Goal: Task Accomplishment & Management: Use online tool/utility

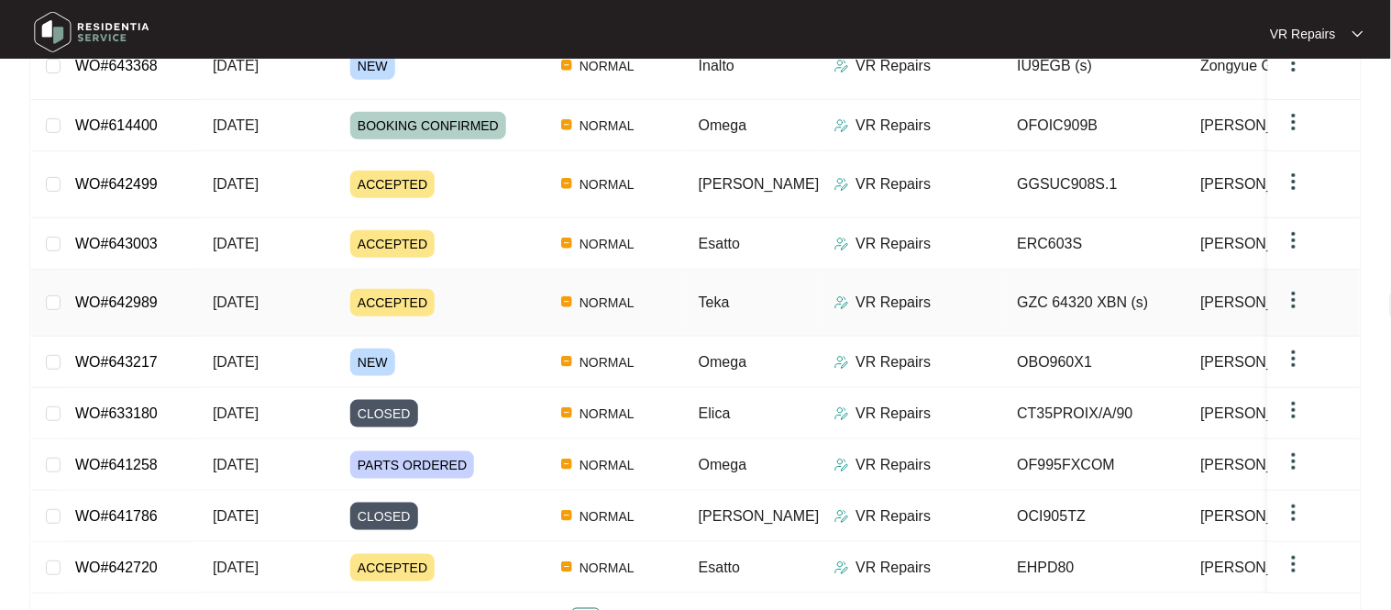
scroll to position [346, 0]
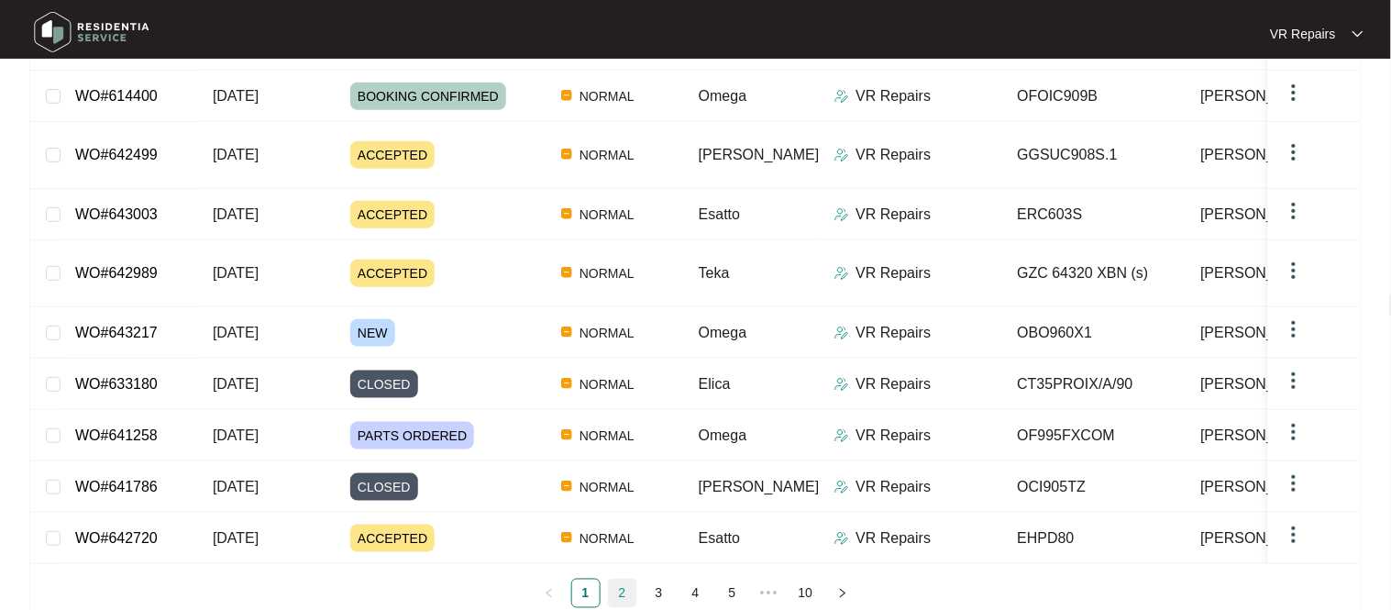
click at [626, 579] on link "2" at bounding box center [623, 593] width 28 height 28
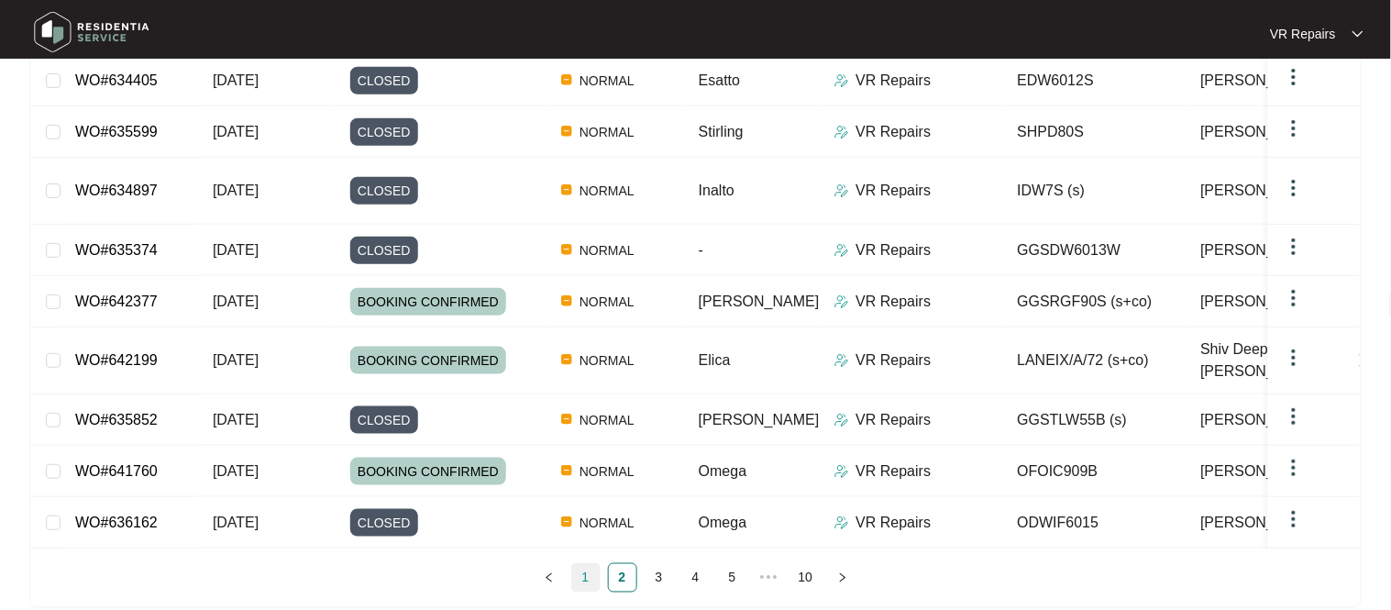
click at [590, 564] on link "1" at bounding box center [586, 578] width 28 height 28
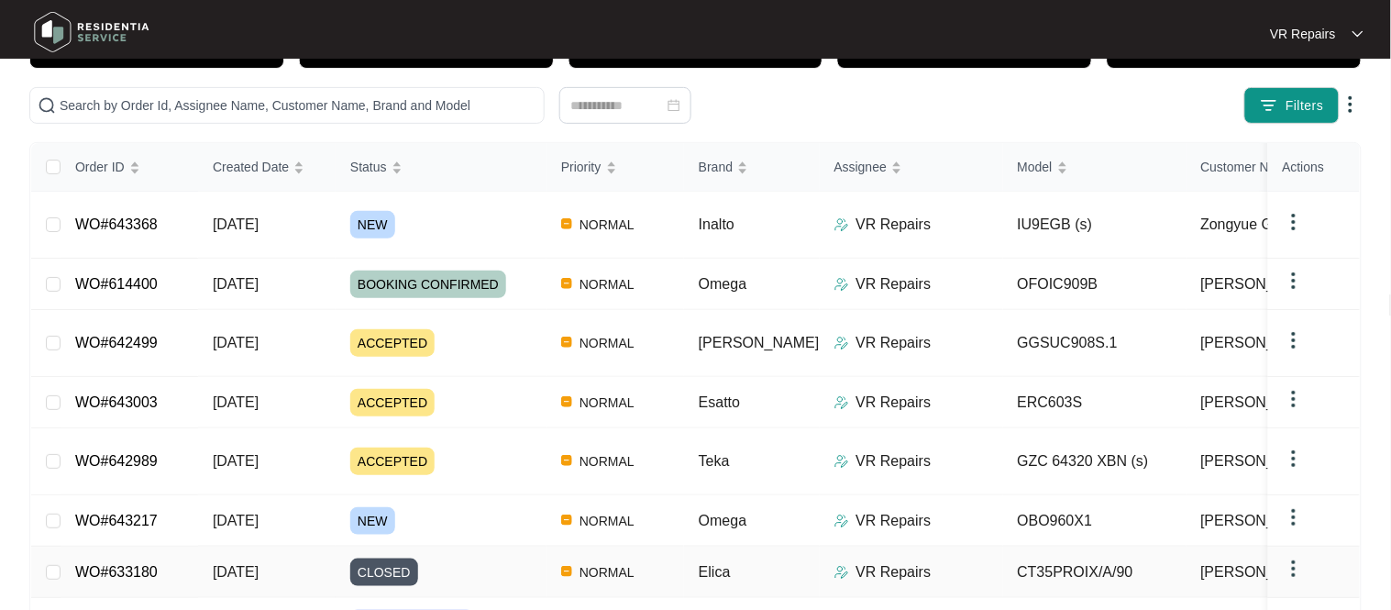
scroll to position [136, 0]
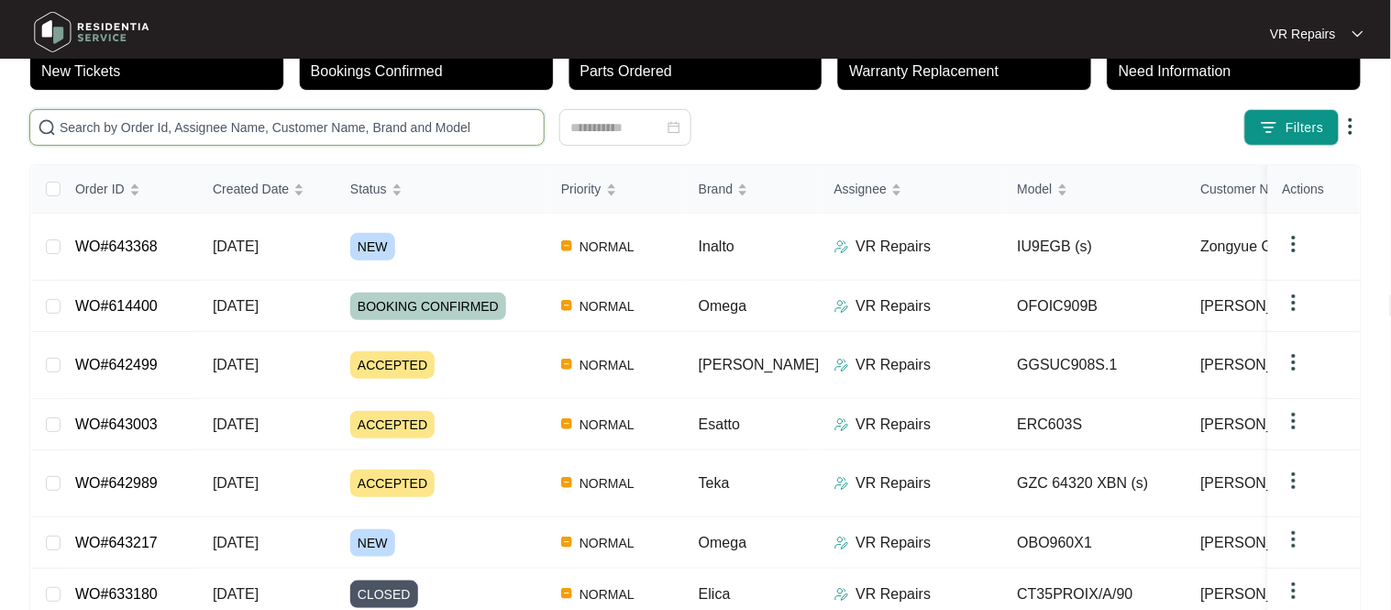
click at [181, 126] on input "text" at bounding box center [298, 127] width 477 height 20
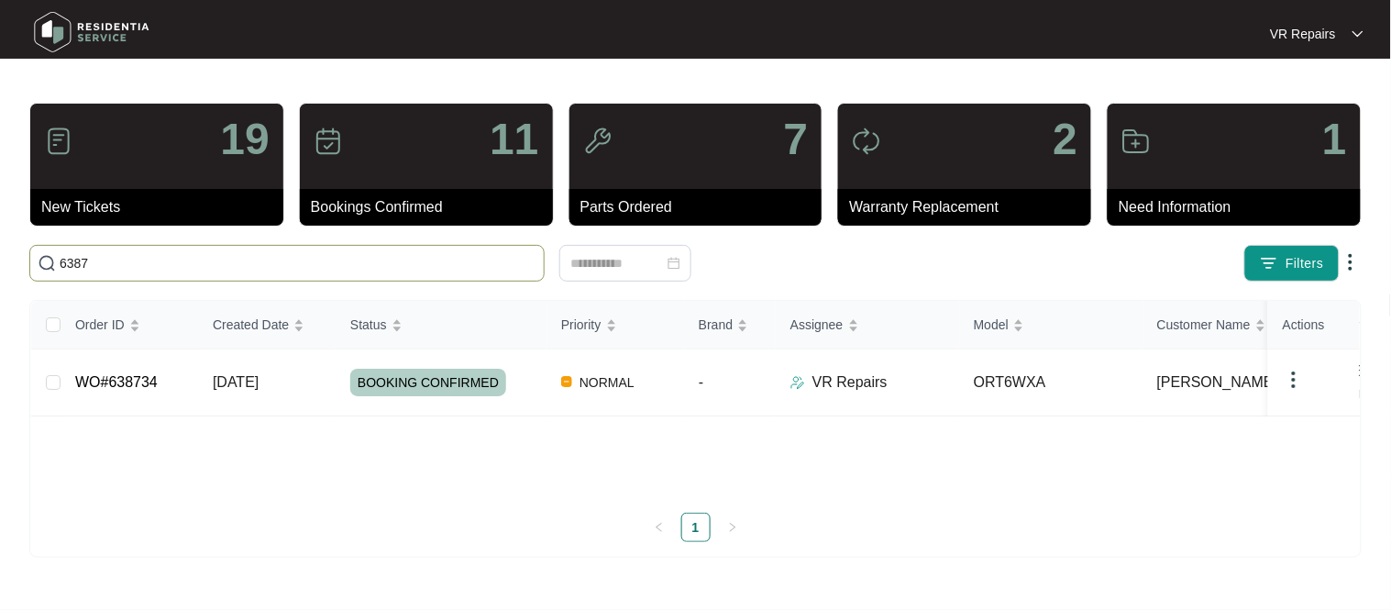
scroll to position [0, 0]
type input "638734"
click at [142, 385] on link "WO#638734" at bounding box center [116, 382] width 83 height 16
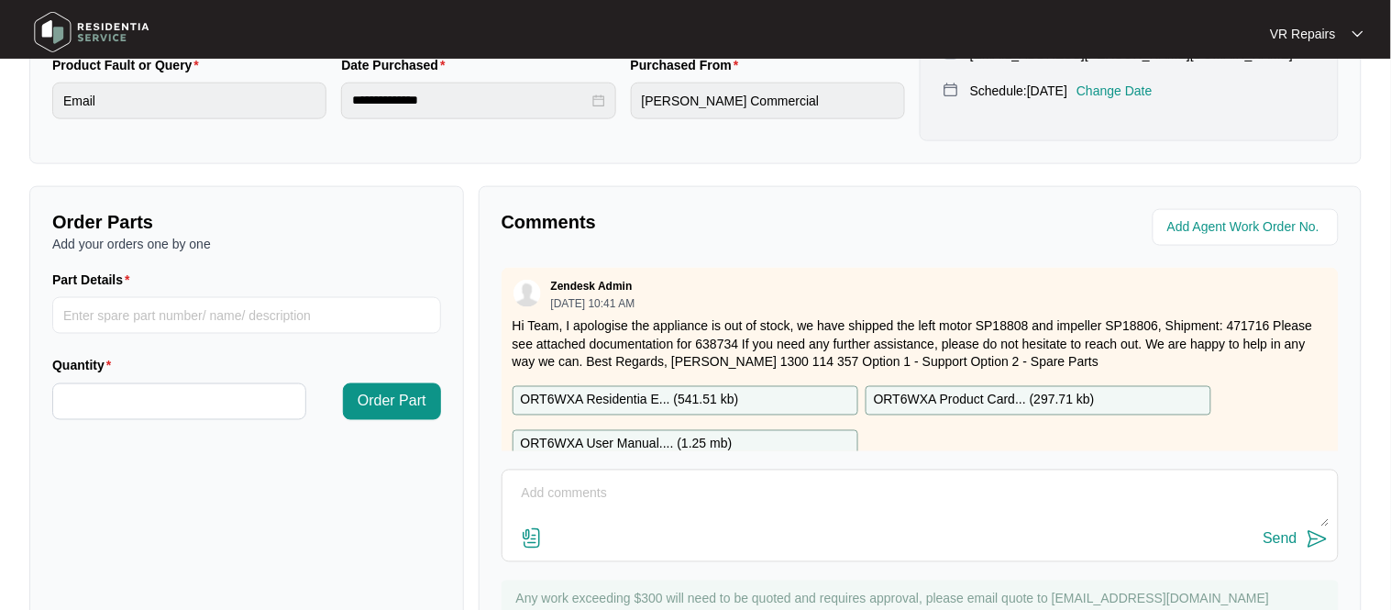
scroll to position [607, 0]
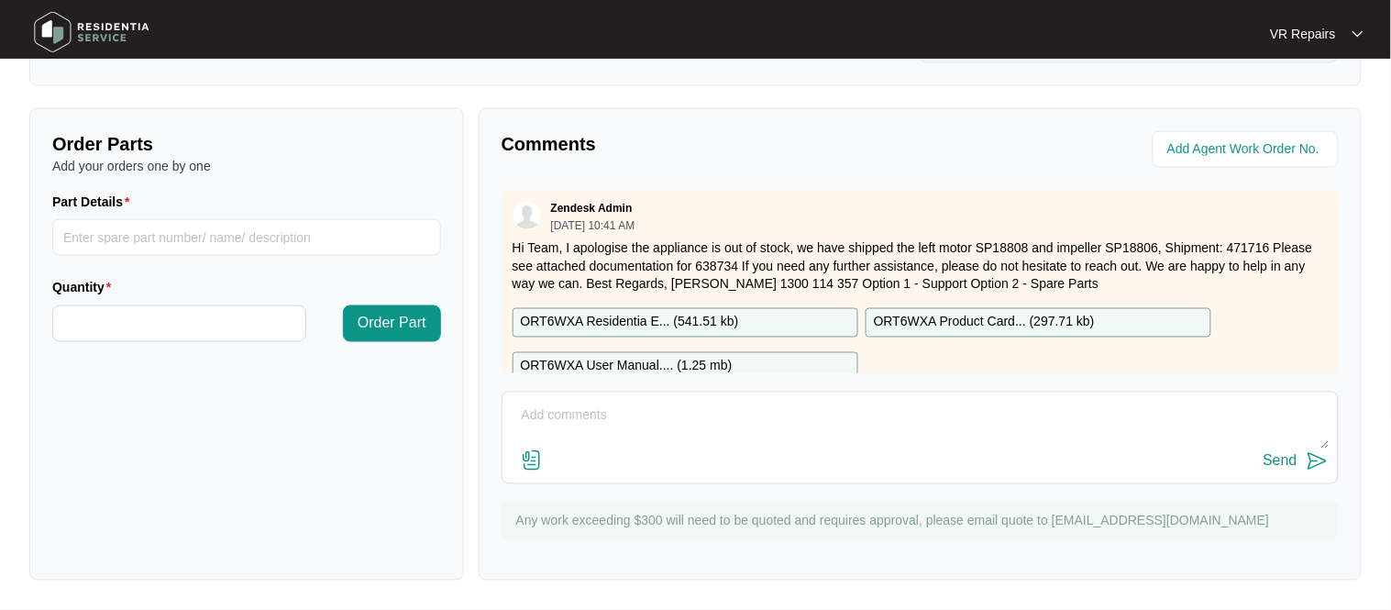
click at [608, 416] on textarea at bounding box center [920, 426] width 817 height 48
paste textarea "Investigated slide out rangehood, and found nothing wrong with the left hand si…"
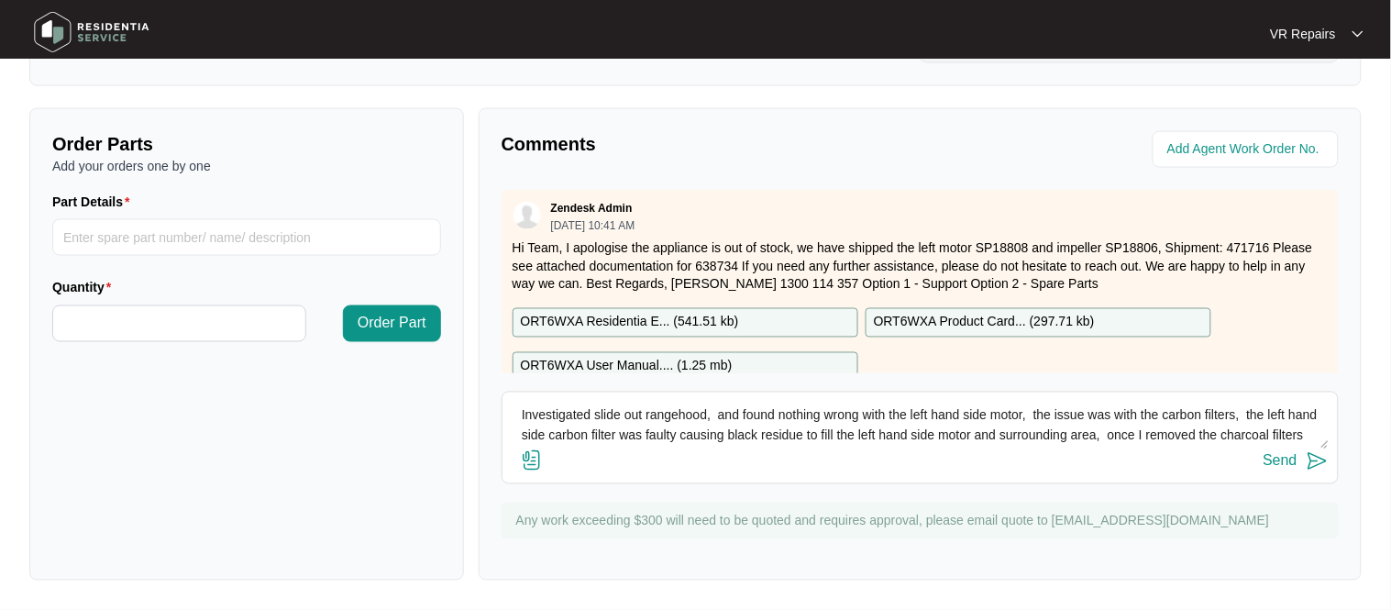
scroll to position [33, 0]
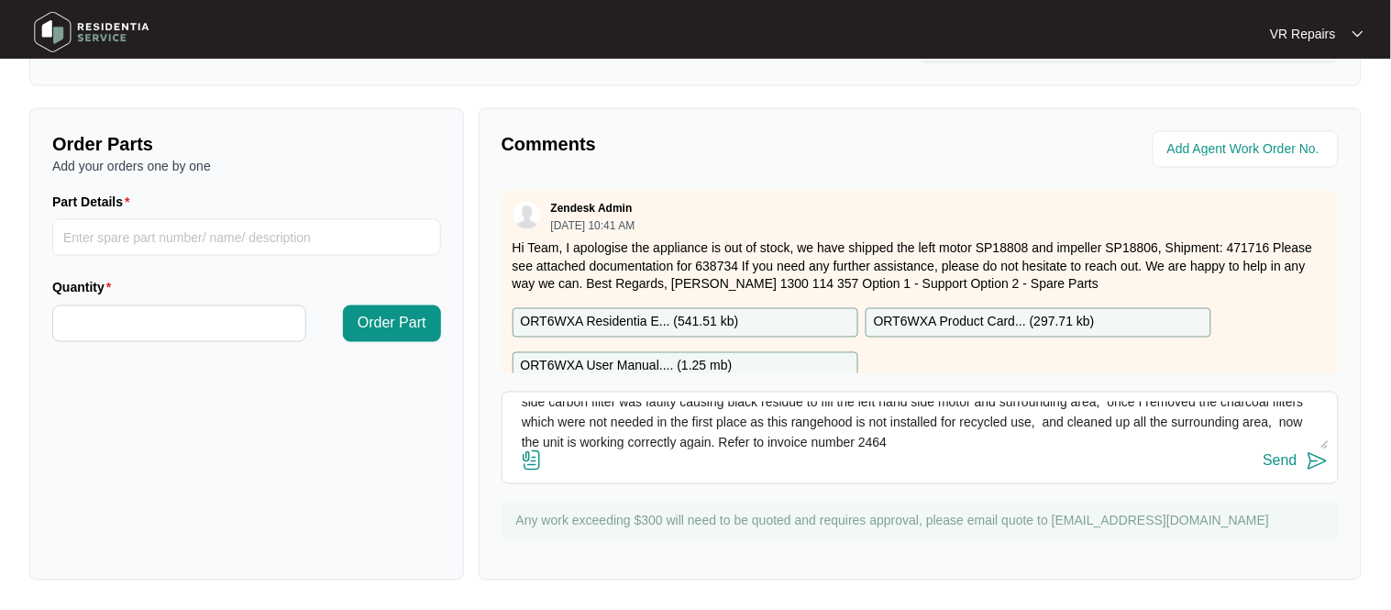
type textarea "Investigated slide out rangehood, and found nothing wrong with the left hand si…"
click at [528, 460] on img at bounding box center [532, 460] width 22 height 22
click at [0, 0] on input "file" at bounding box center [0, 0] width 0 height 0
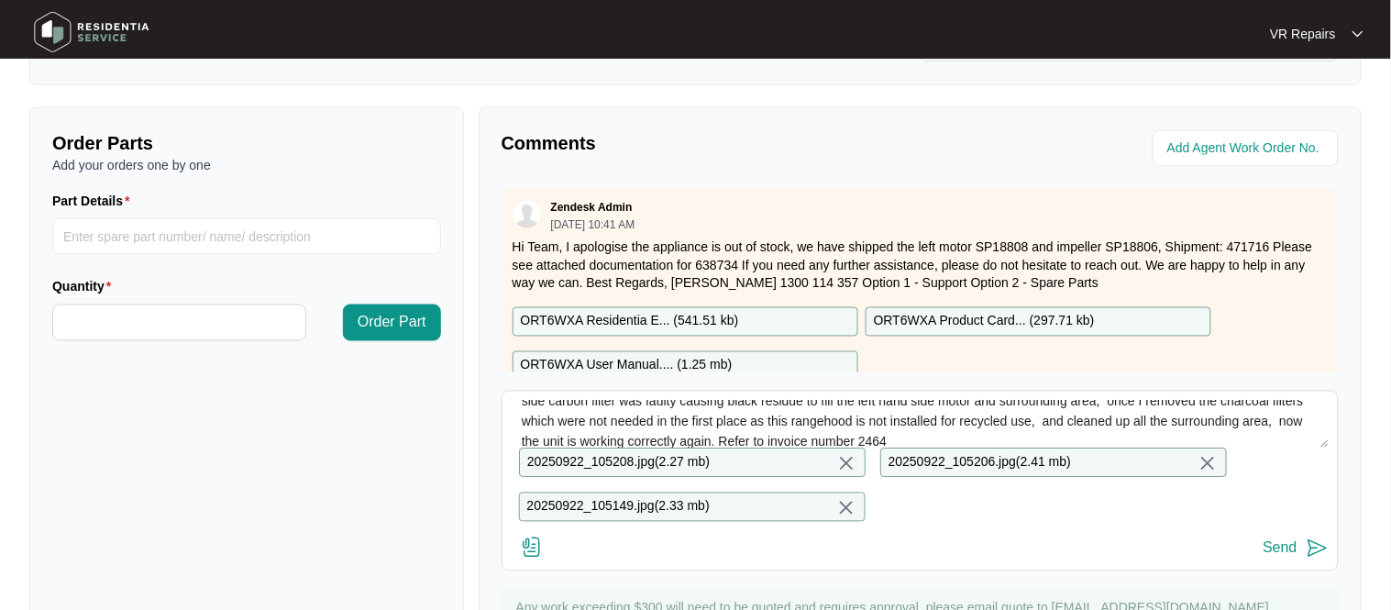
click at [1294, 552] on div "Send" at bounding box center [1280, 548] width 34 height 17
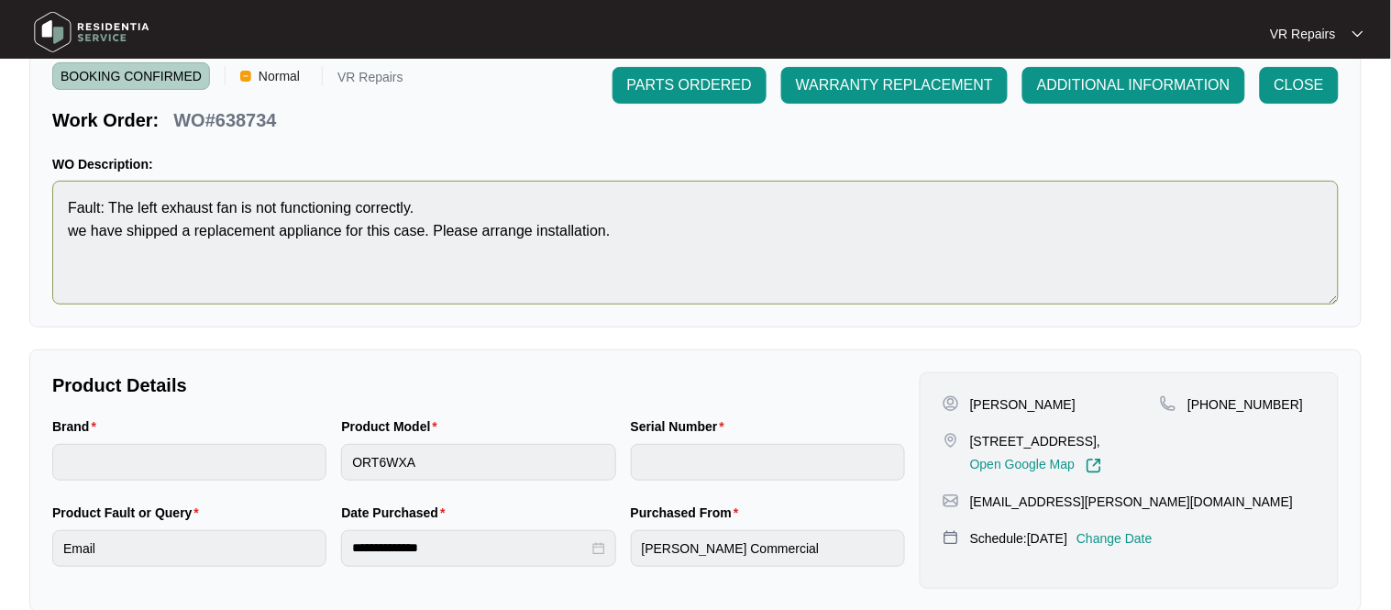
scroll to position [61, 0]
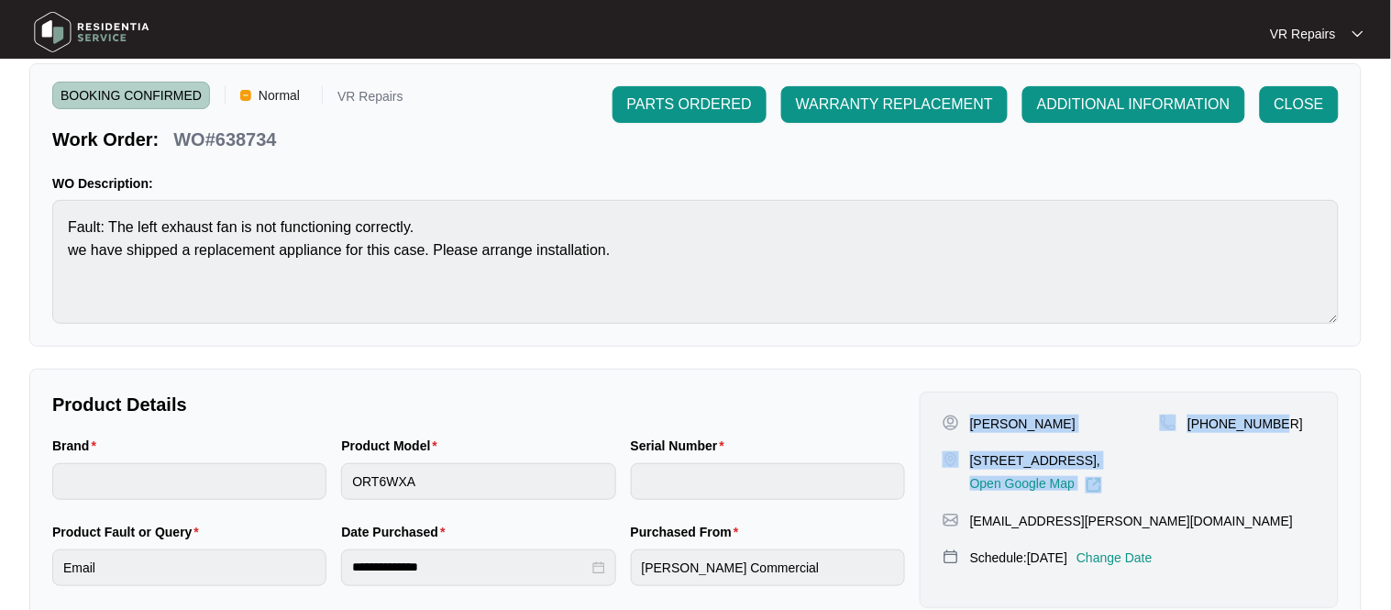
drag, startPoint x: 970, startPoint y: 421, endPoint x: 1295, endPoint y: 410, distance: 325.6
click at [1295, 410] on div "[PERSON_NAME] [STREET_ADDRESS], Open Google Map [PHONE_NUMBER] [EMAIL_ADDRESS][…" at bounding box center [1128, 499] width 419 height 216
copy div "[PERSON_NAME] [STREET_ADDRESS], Open Google Map [PHONE_NUMBER]"
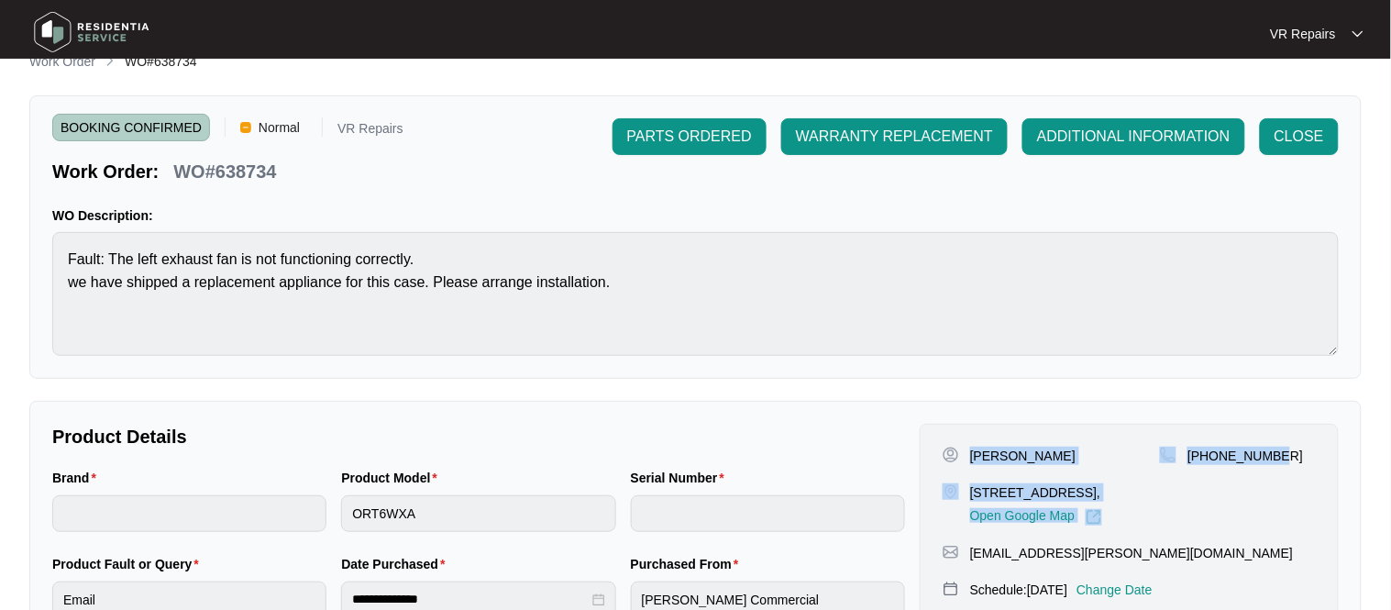
scroll to position [28, 0]
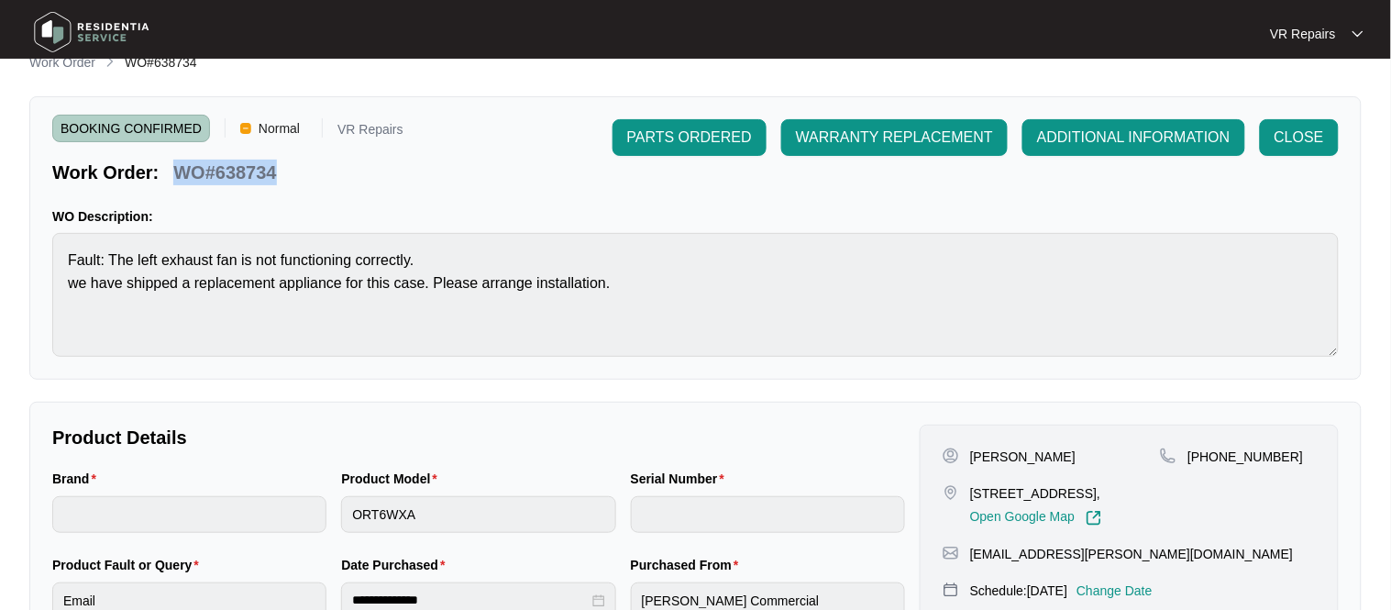
drag, startPoint x: 280, startPoint y: 170, endPoint x: 177, endPoint y: 171, distance: 102.7
click at [177, 171] on div "WO#638734" at bounding box center [224, 169] width 117 height 32
copy p "WO#638734"
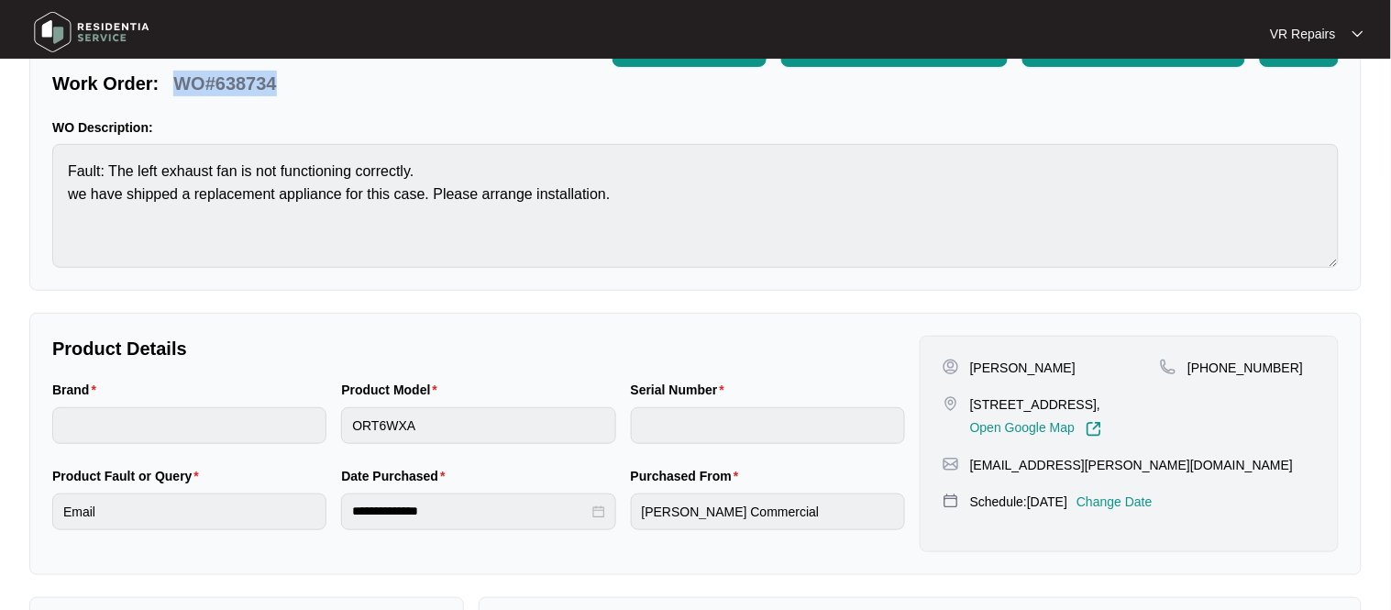
scroll to position [0, 0]
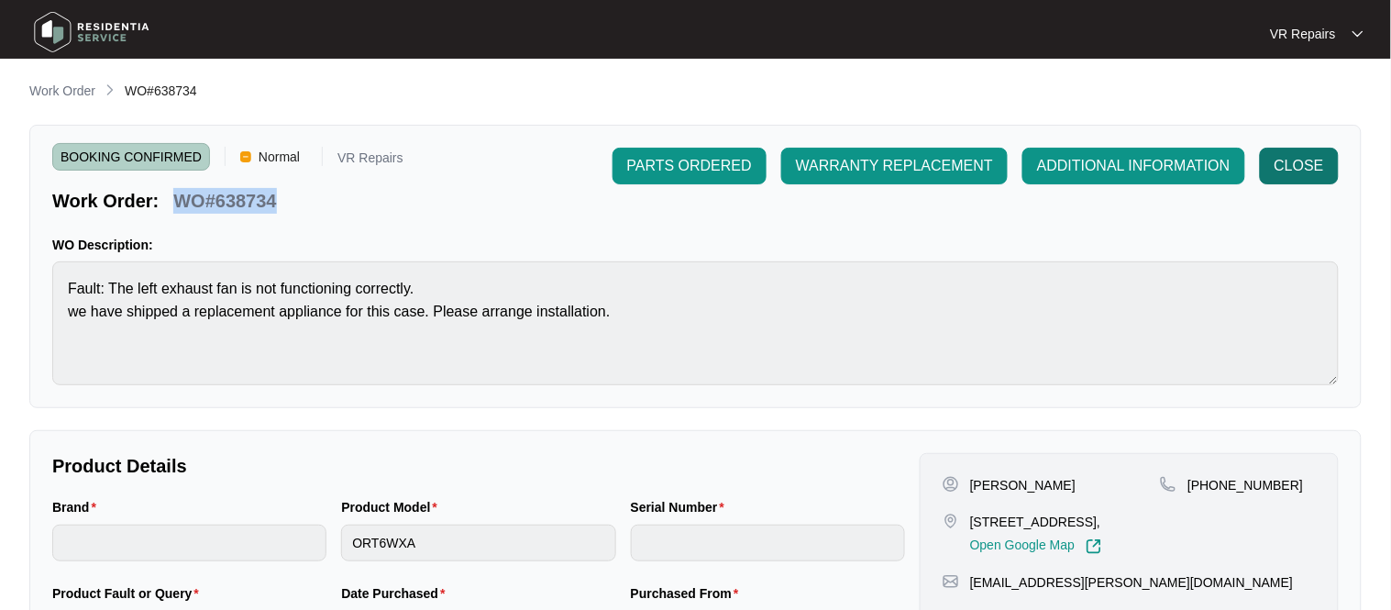
click at [1301, 174] on span "CLOSE" at bounding box center [1299, 166] width 50 height 22
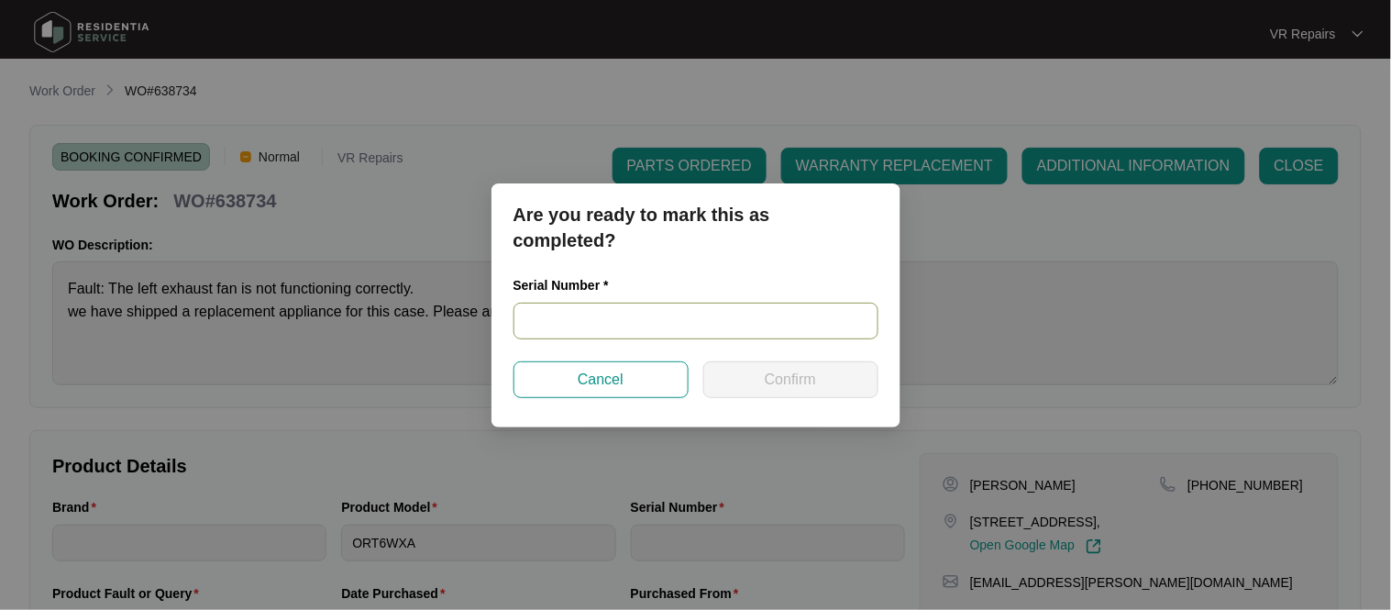
click at [635, 325] on input "text" at bounding box center [695, 321] width 365 height 37
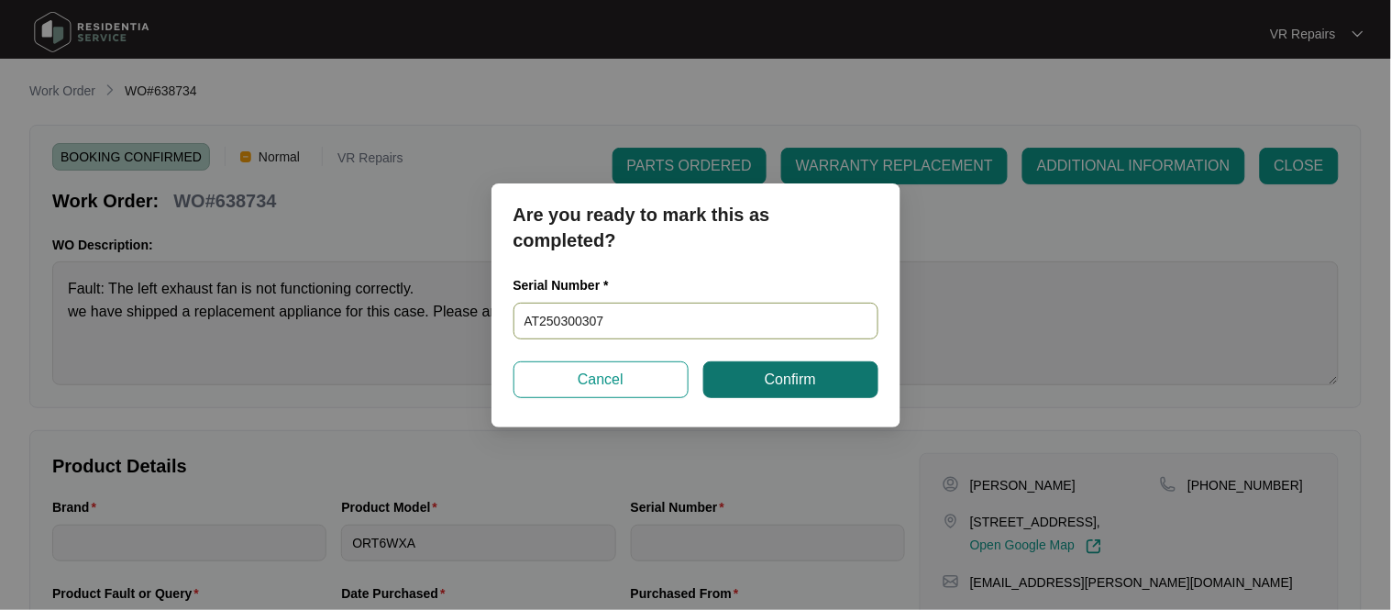
type input "AT250300307"
click at [769, 378] on span "Confirm" at bounding box center [790, 380] width 51 height 22
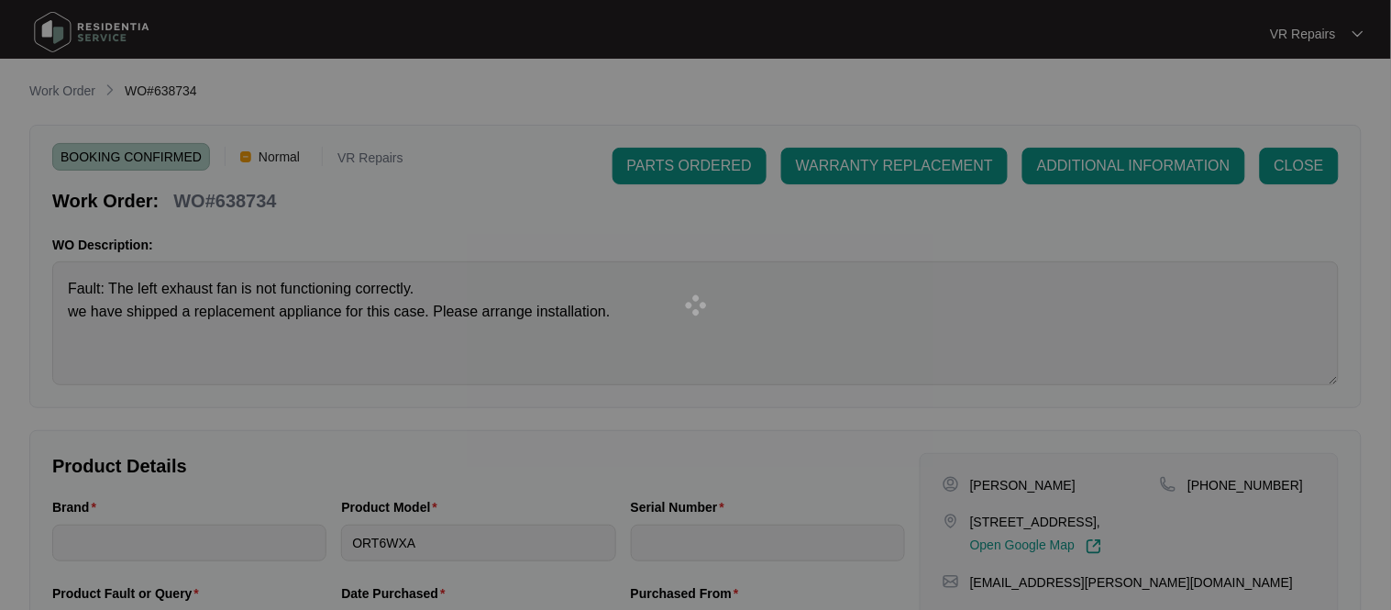
type input "AT250300307"
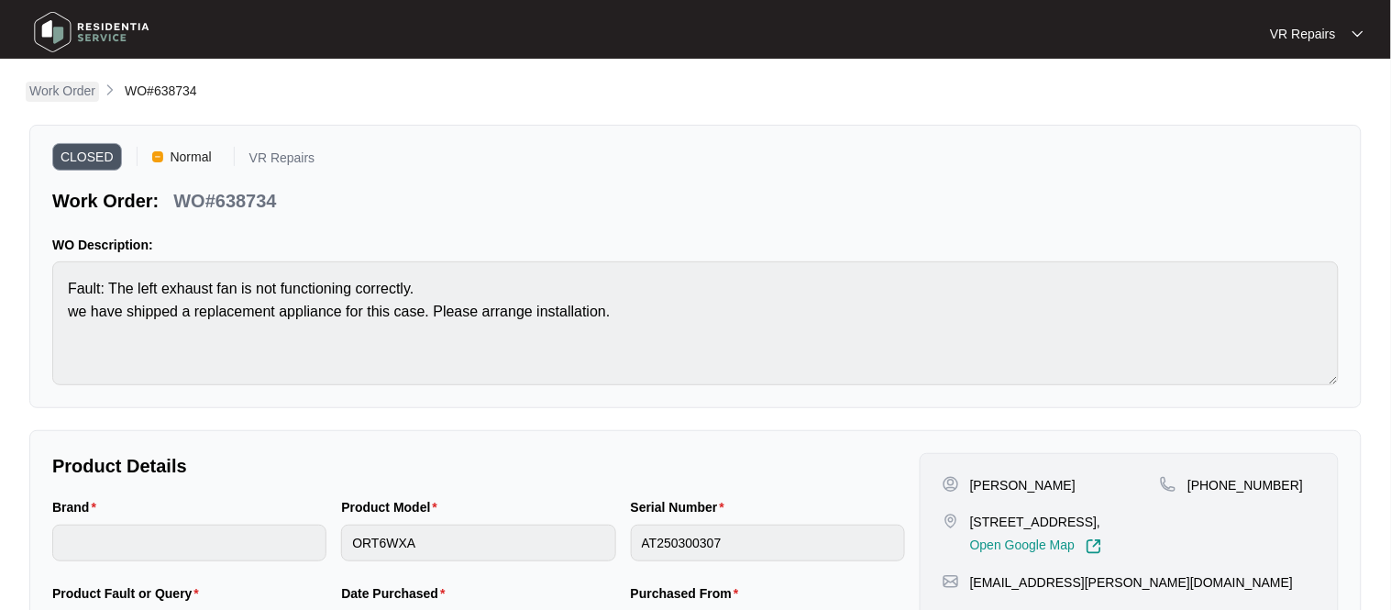
click at [69, 96] on p "Work Order" at bounding box center [62, 91] width 66 height 18
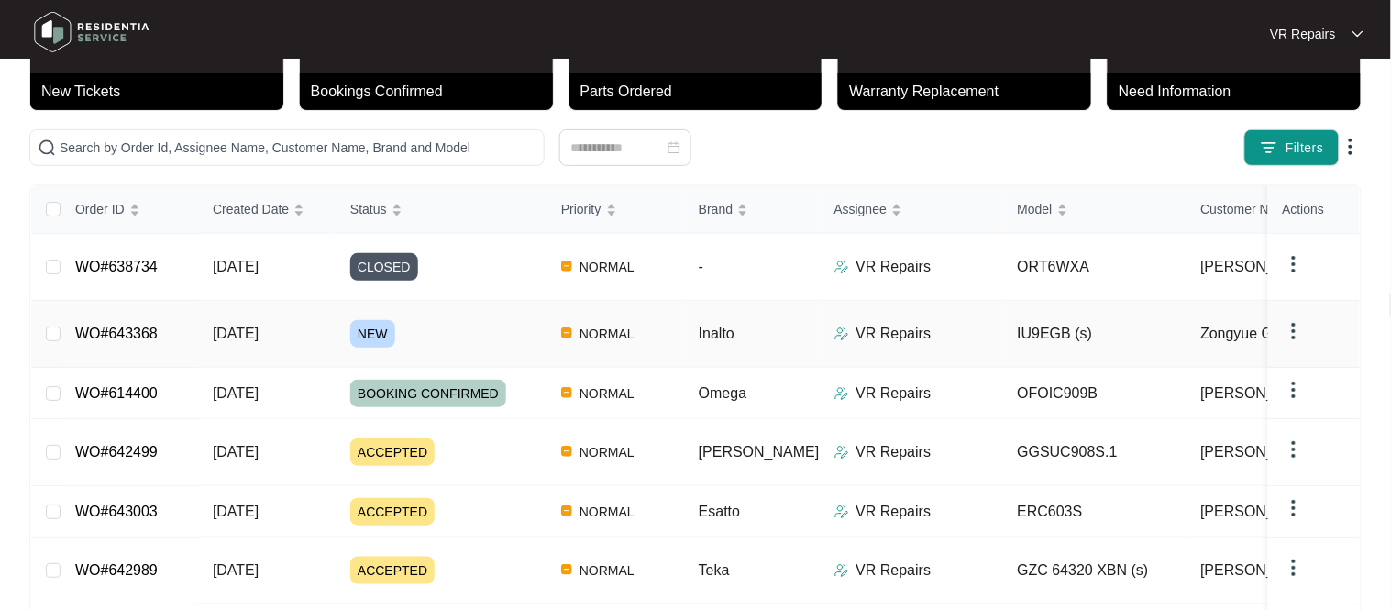
scroll to position [361, 0]
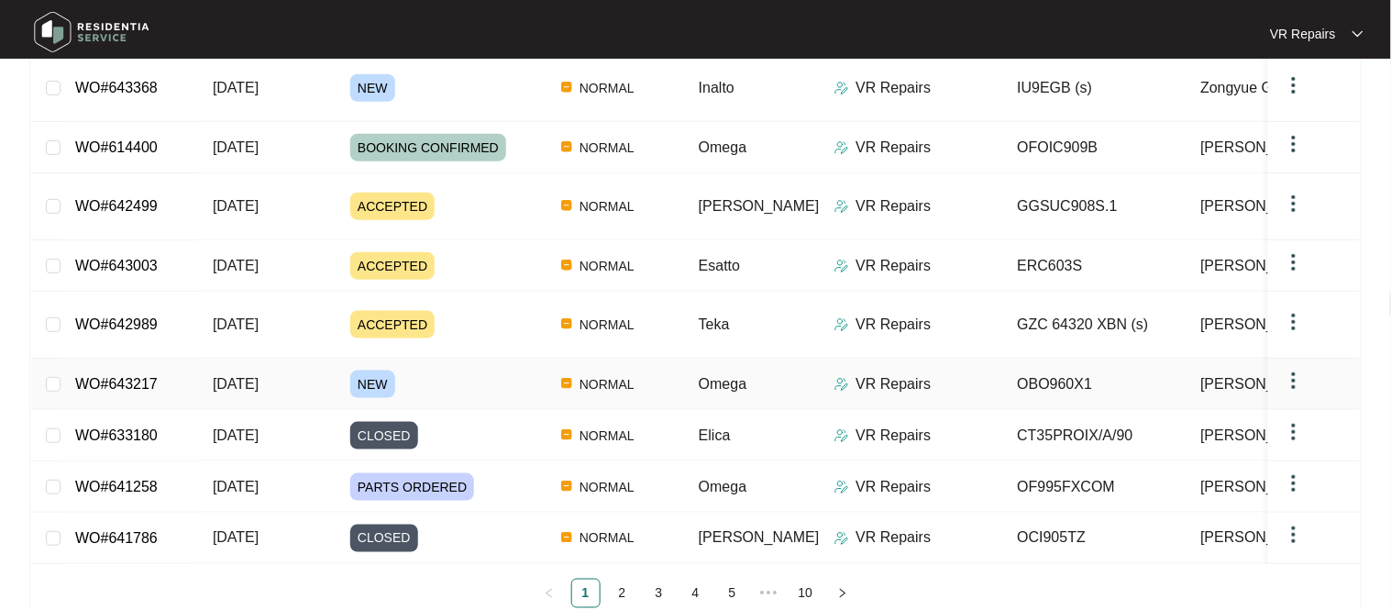
click at [128, 376] on link "WO#643217" at bounding box center [116, 384] width 83 height 16
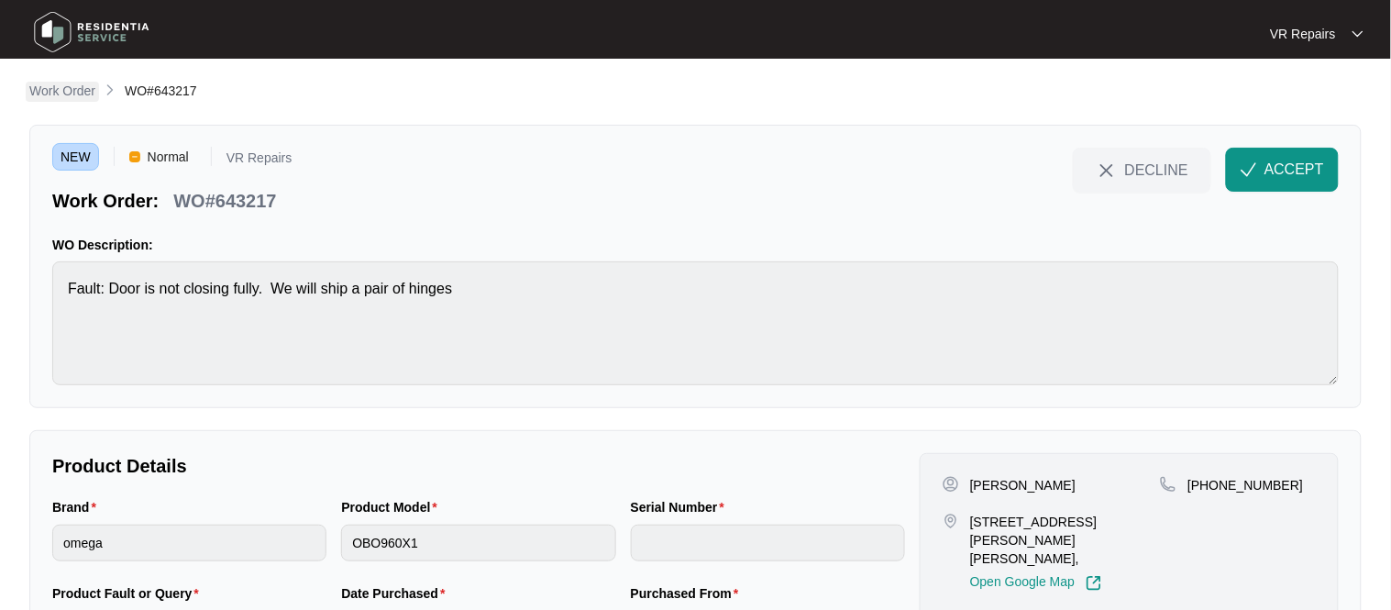
click at [58, 94] on p "Work Order" at bounding box center [62, 91] width 66 height 18
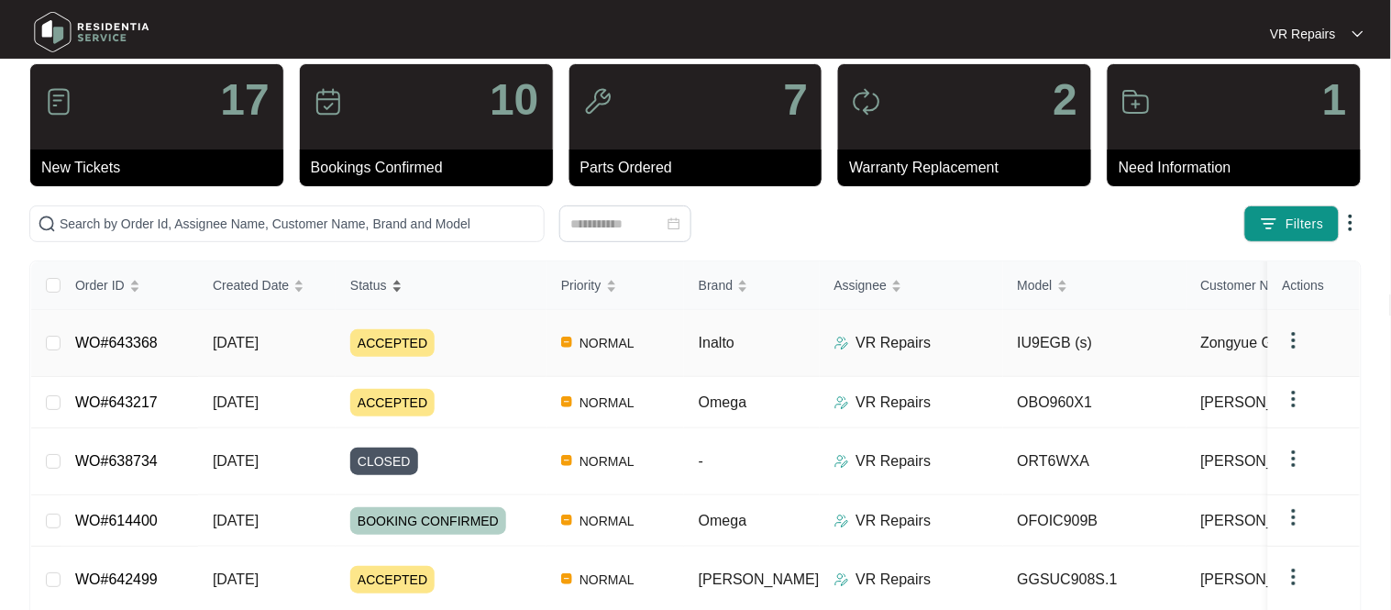
scroll to position [263, 0]
